Goal: Communication & Community: Answer question/provide support

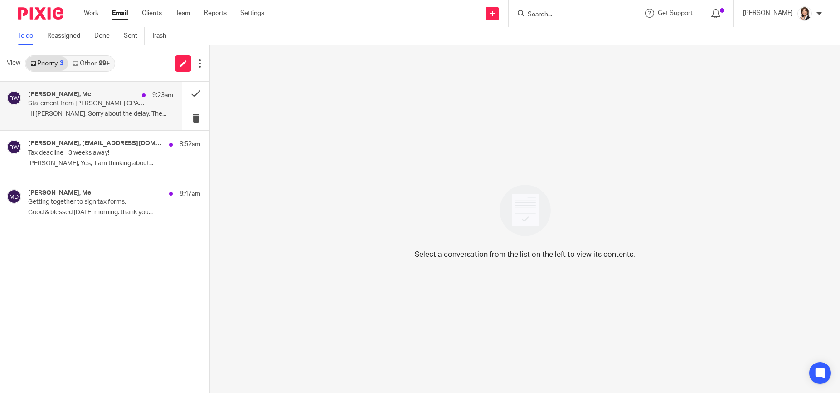
click at [90, 102] on p "Statement from [PERSON_NAME] CPA Group, PLLC" at bounding box center [86, 104] width 116 height 8
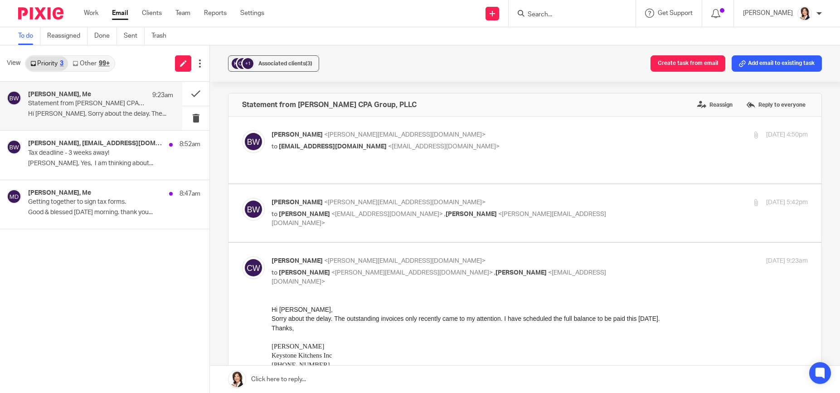
click at [277, 377] on link at bounding box center [525, 378] width 630 height 27
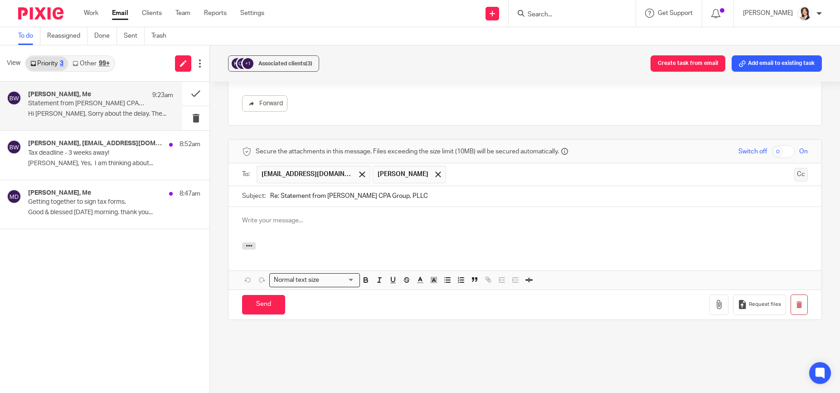
click at [794, 168] on button "Cc" at bounding box center [801, 175] width 14 height 14
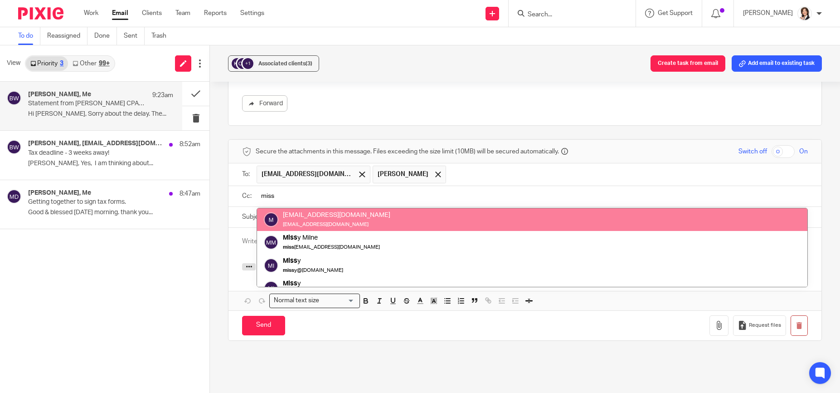
type input "miss"
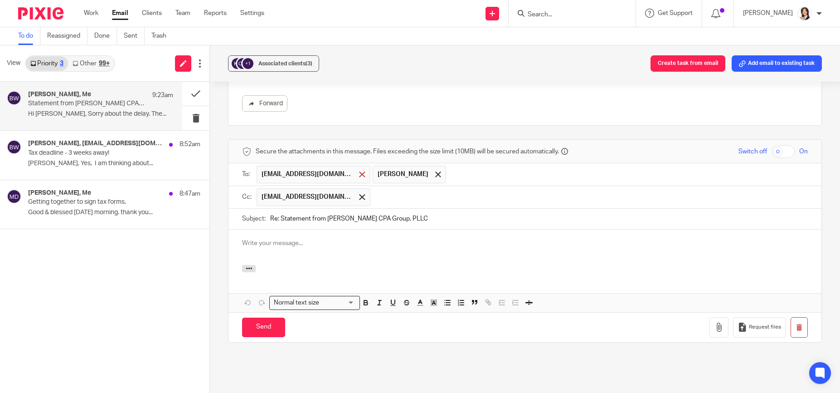
click at [359, 171] on span at bounding box center [362, 174] width 6 height 6
click at [291, 238] on p at bounding box center [525, 242] width 566 height 9
click at [270, 318] on input "Send" at bounding box center [263, 326] width 43 height 19
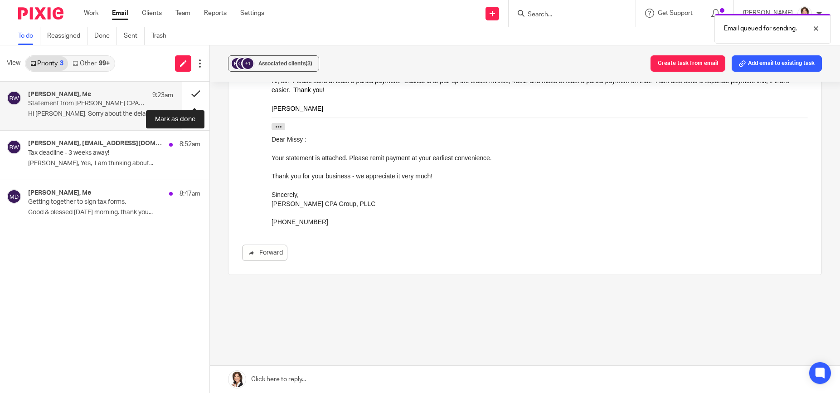
scroll to position [359, 0]
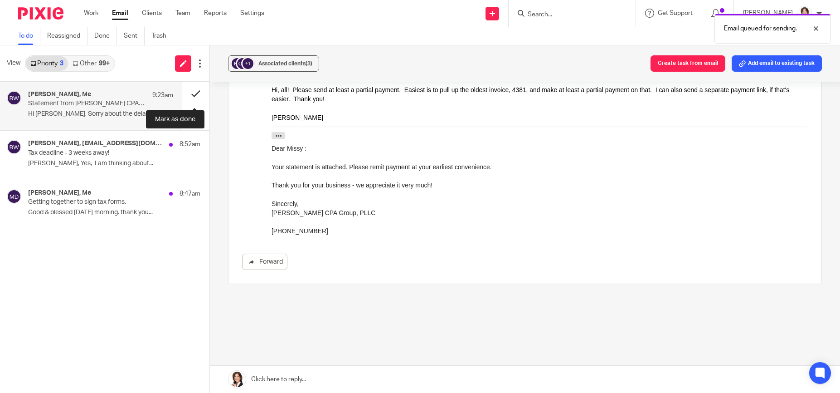
click at [190, 93] on button at bounding box center [195, 94] width 27 height 24
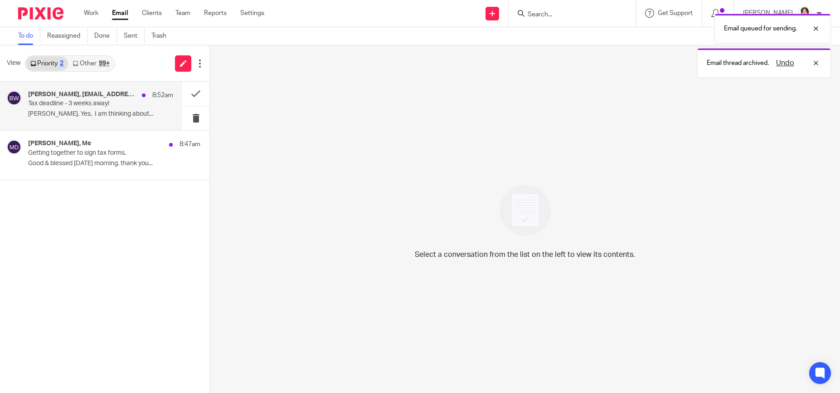
click at [106, 94] on h4 "[PERSON_NAME], [EMAIL_ADDRESS][DOMAIN_NAME], Me, [PERSON_NAME], [PERSON_NAME]" at bounding box center [82, 95] width 109 height 8
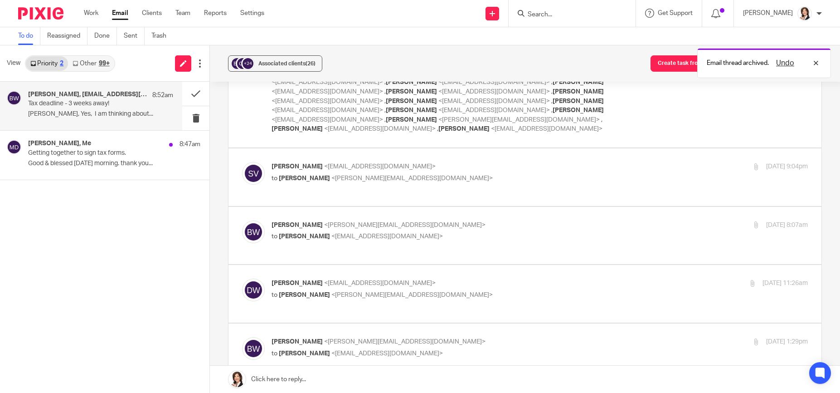
scroll to position [136, 0]
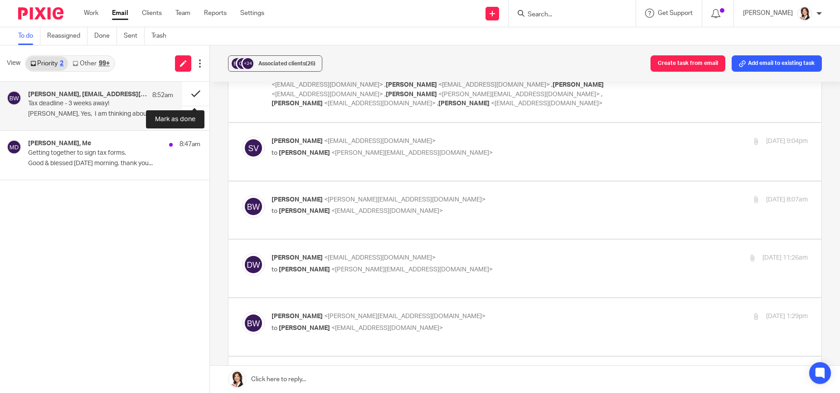
click at [197, 95] on button at bounding box center [195, 94] width 27 height 24
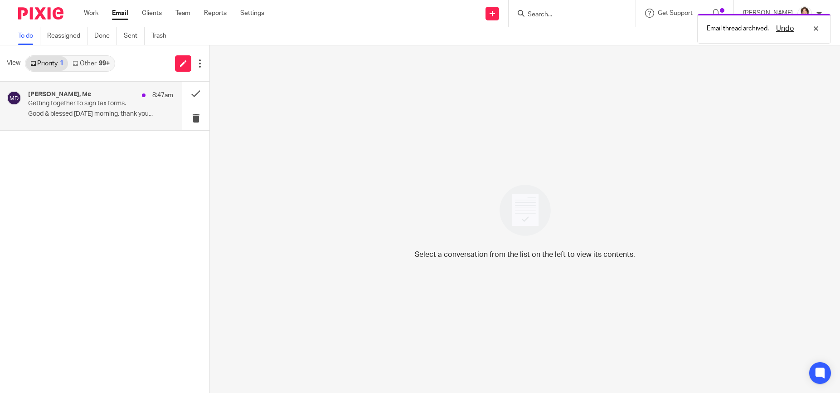
click at [84, 106] on p "Getting together to sign tax forms." at bounding box center [86, 104] width 116 height 8
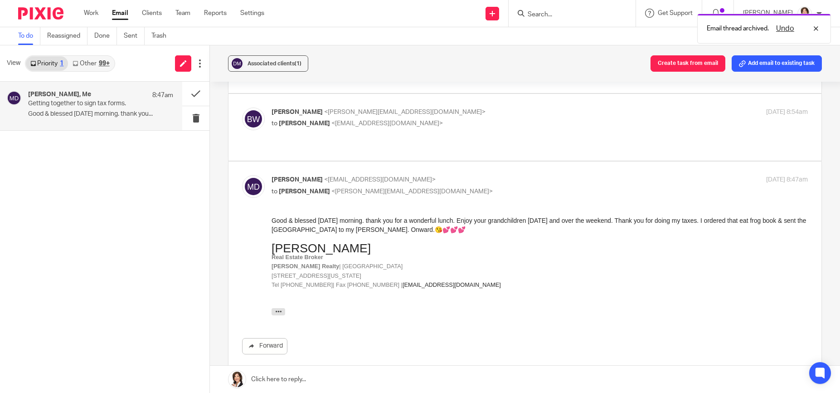
scroll to position [91, 0]
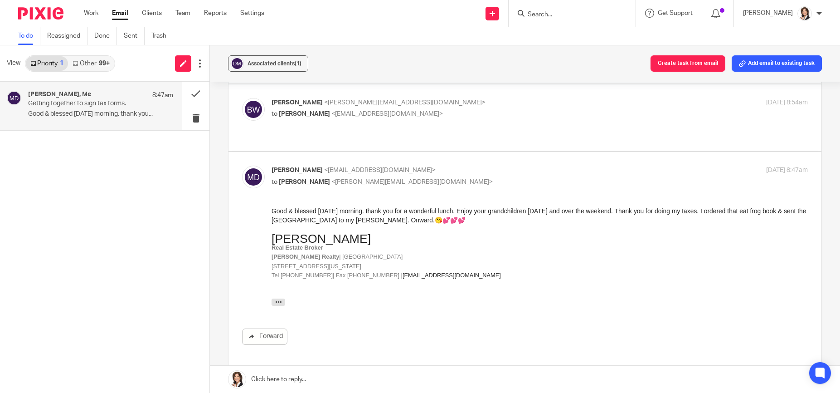
click at [278, 381] on link at bounding box center [525, 378] width 630 height 27
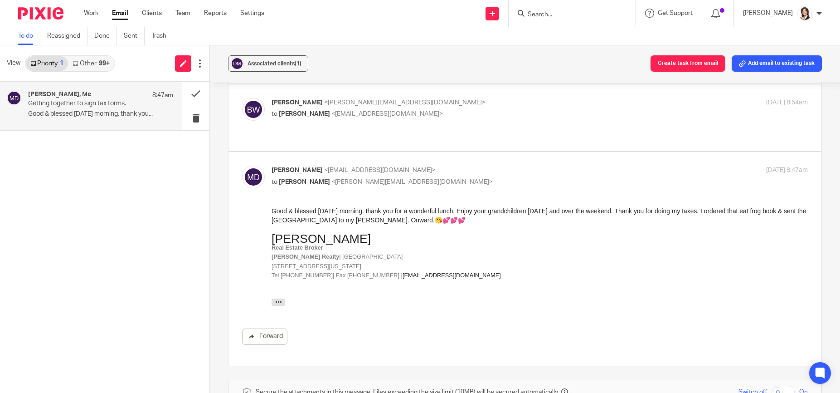
scroll to position [316, 0]
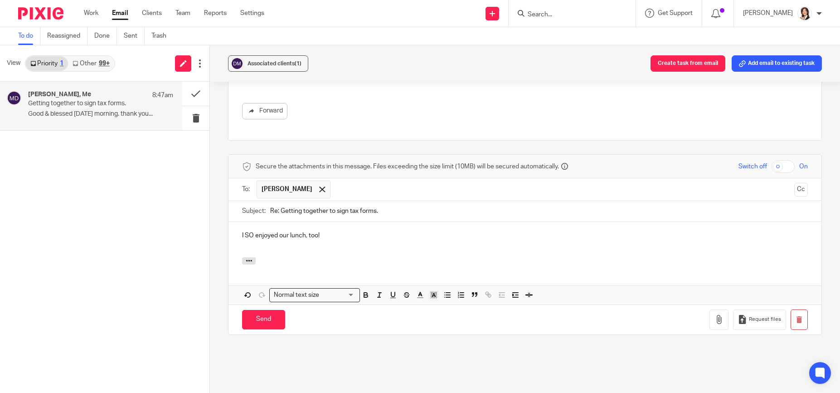
click at [380, 231] on p "I SO enjoyed our lunch, too!" at bounding box center [525, 235] width 566 height 9
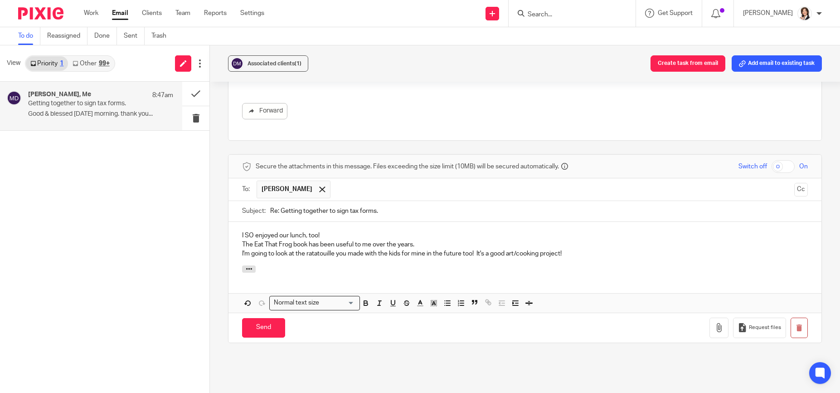
click at [389, 249] on p "I'm going to look at the ratatouille you made with the kids for mine in the fut…" at bounding box center [525, 253] width 566 height 9
click at [266, 318] on input "Send" at bounding box center [263, 327] width 43 height 19
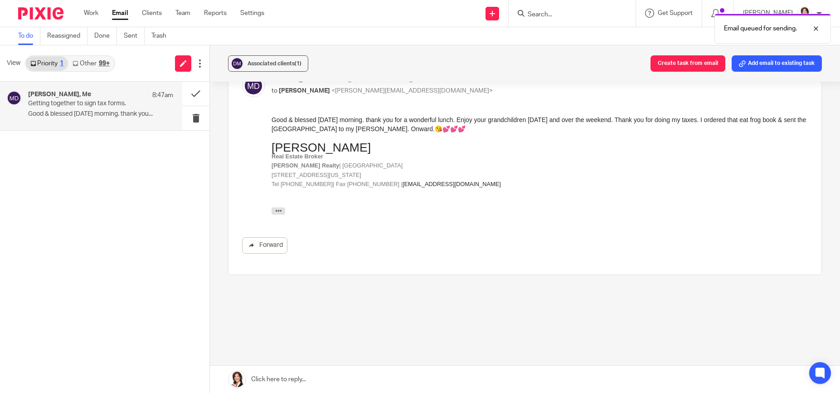
scroll to position [157, 0]
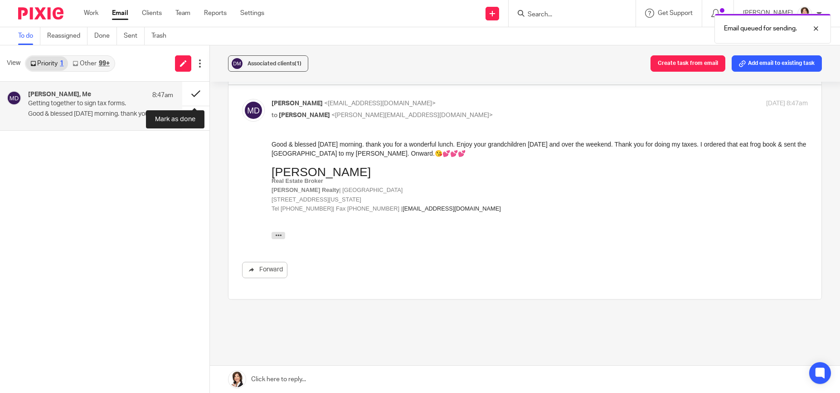
click at [197, 90] on button at bounding box center [195, 94] width 27 height 24
